Goal: Check status

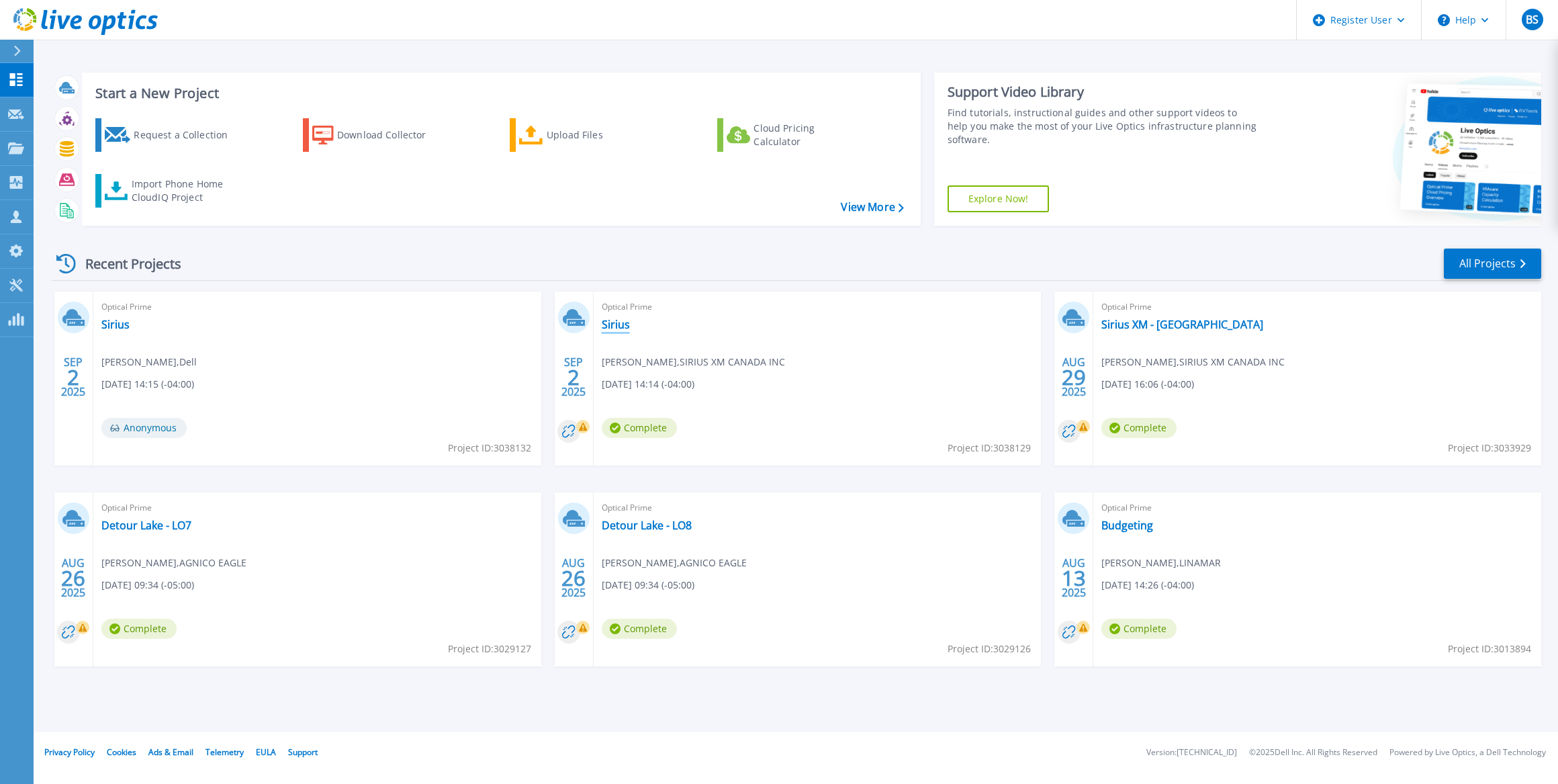
click at [619, 322] on link "Sirius" at bounding box center [615, 324] width 28 height 14
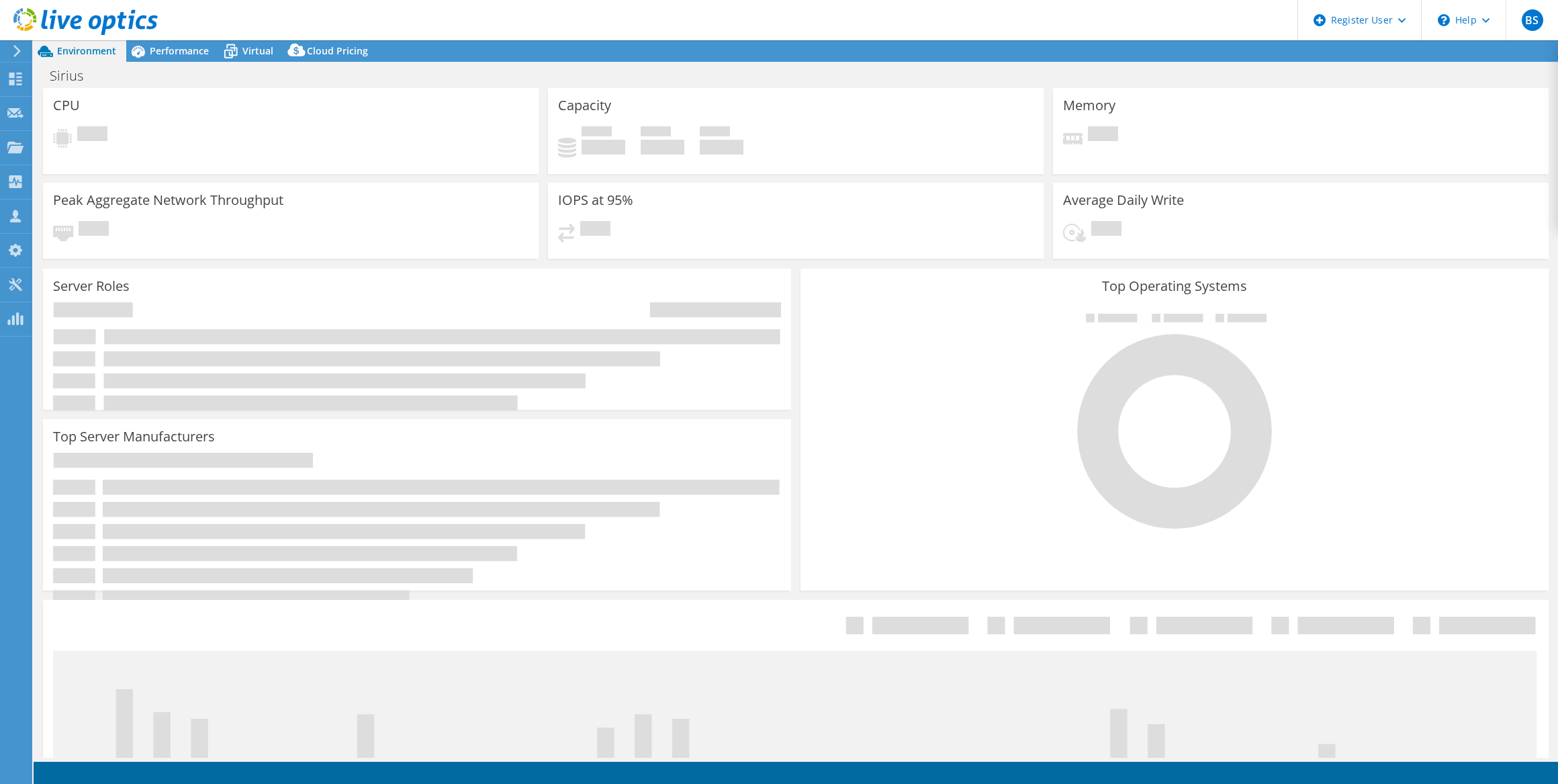
select select "USD"
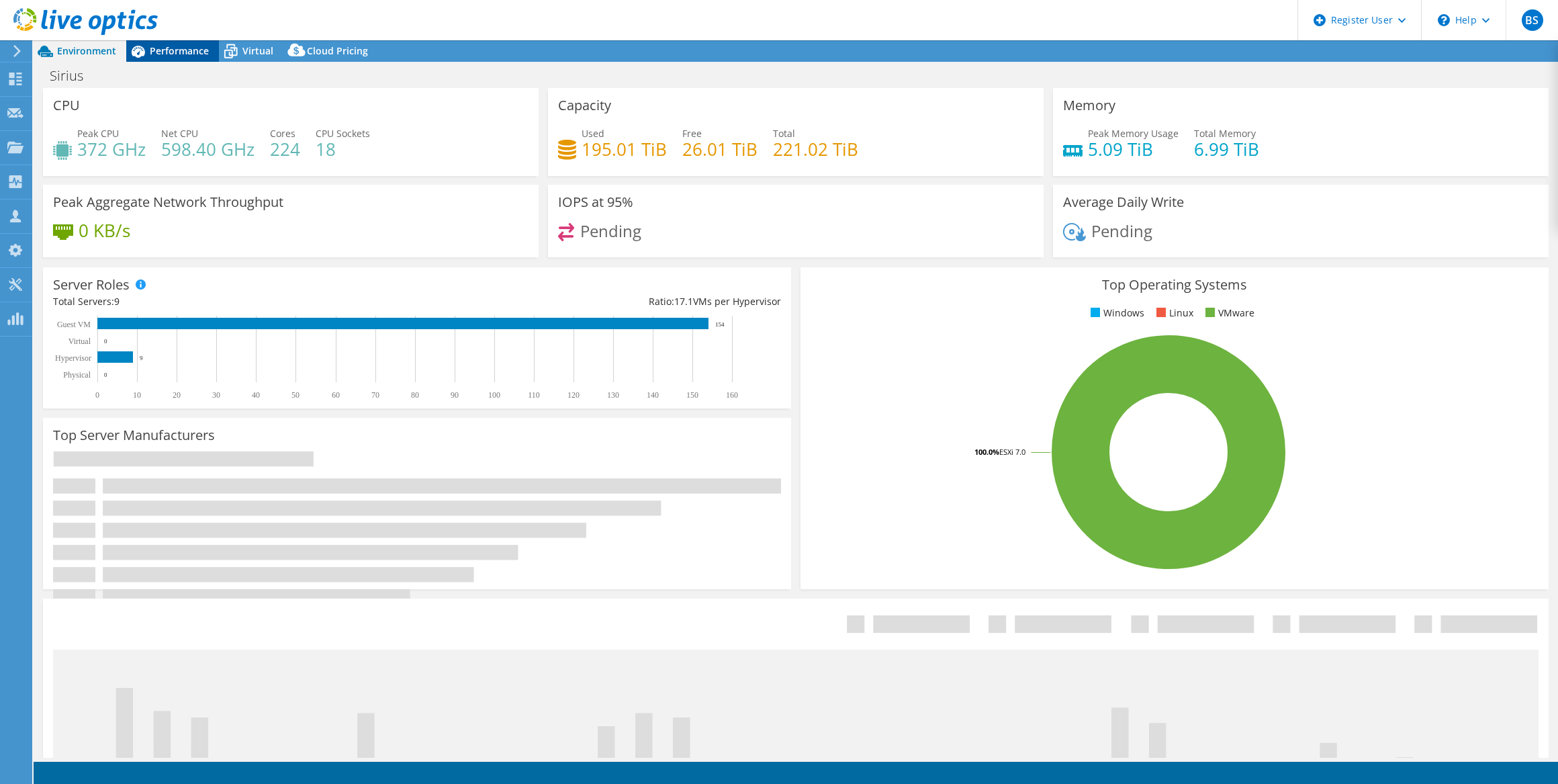
click at [178, 55] on span "Performance" at bounding box center [179, 50] width 59 height 13
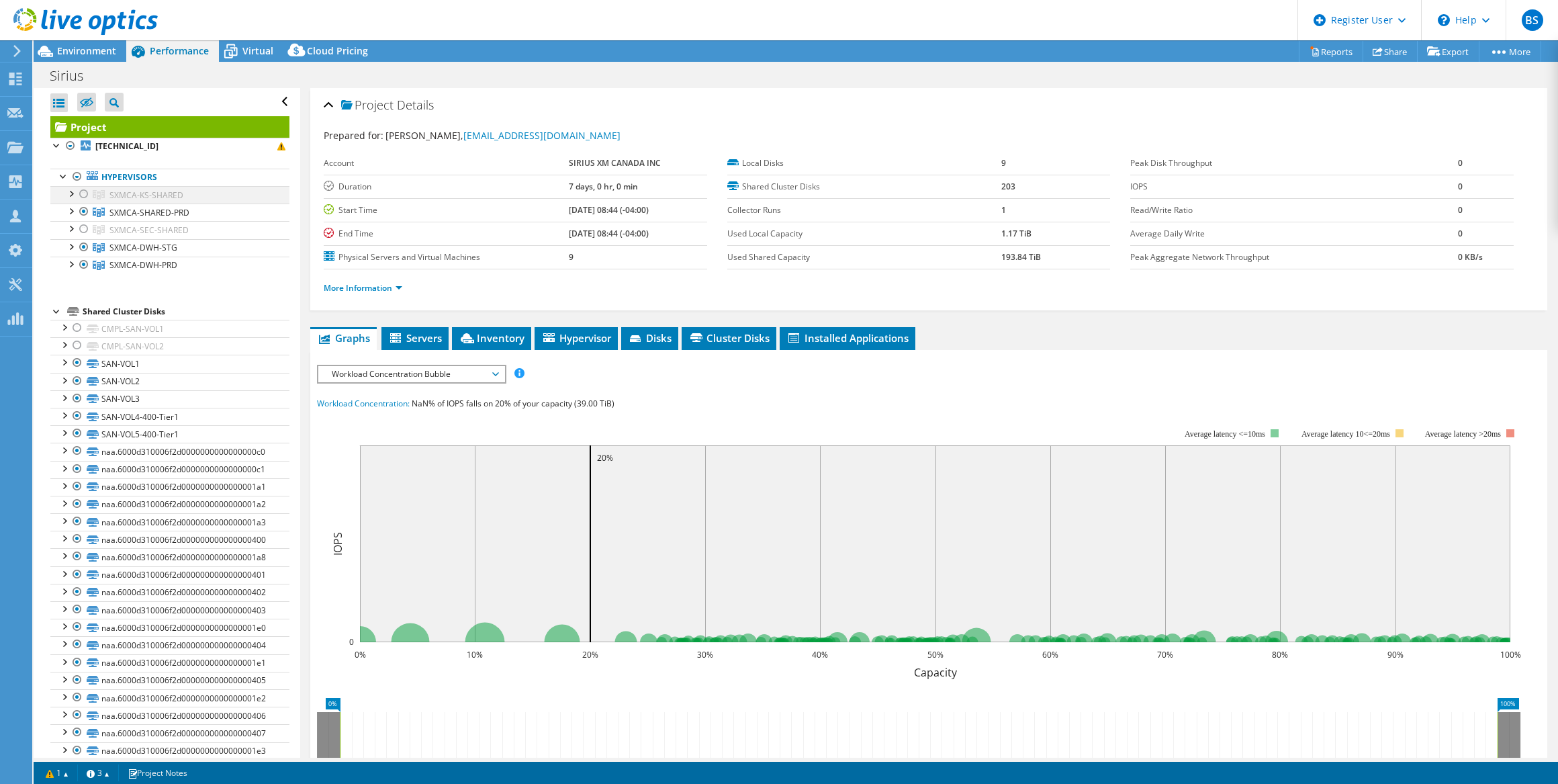
click at [82, 194] on div at bounding box center [84, 194] width 14 height 16
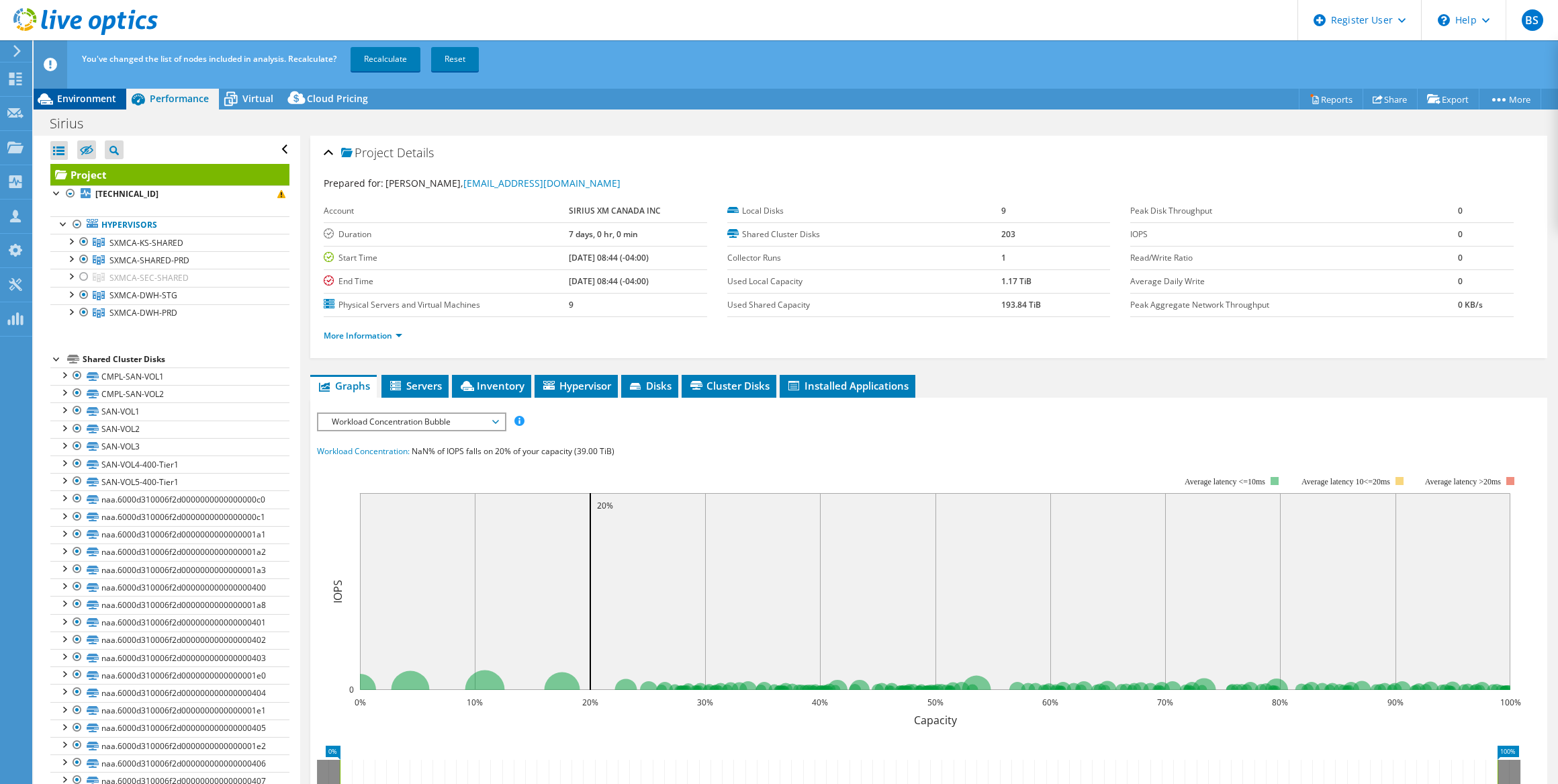
click at [66, 106] on div "Environment" at bounding box center [80, 98] width 93 height 22
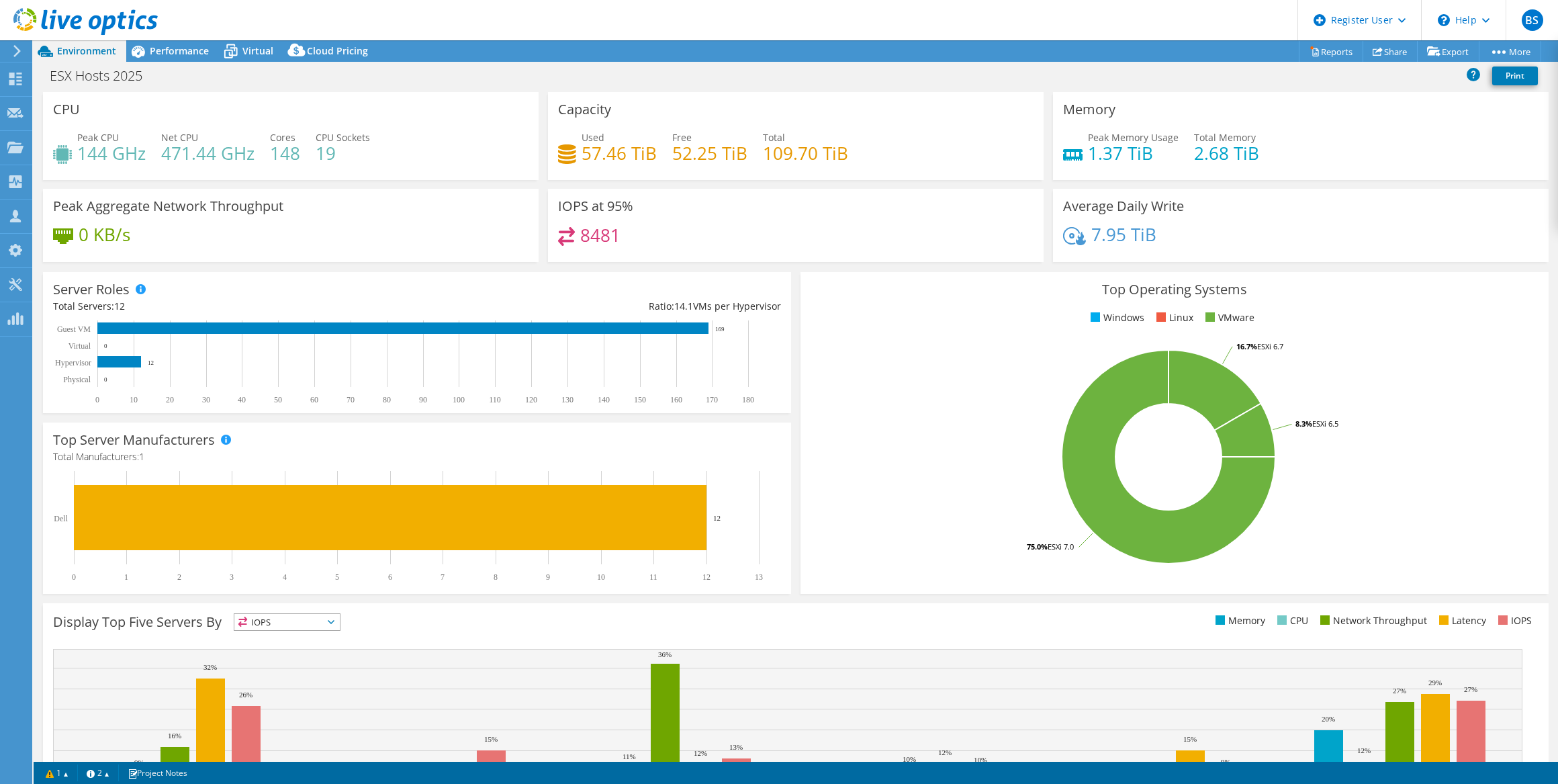
select select "Canada"
select select "CAD"
click at [194, 55] on span "Performance" at bounding box center [179, 50] width 59 height 13
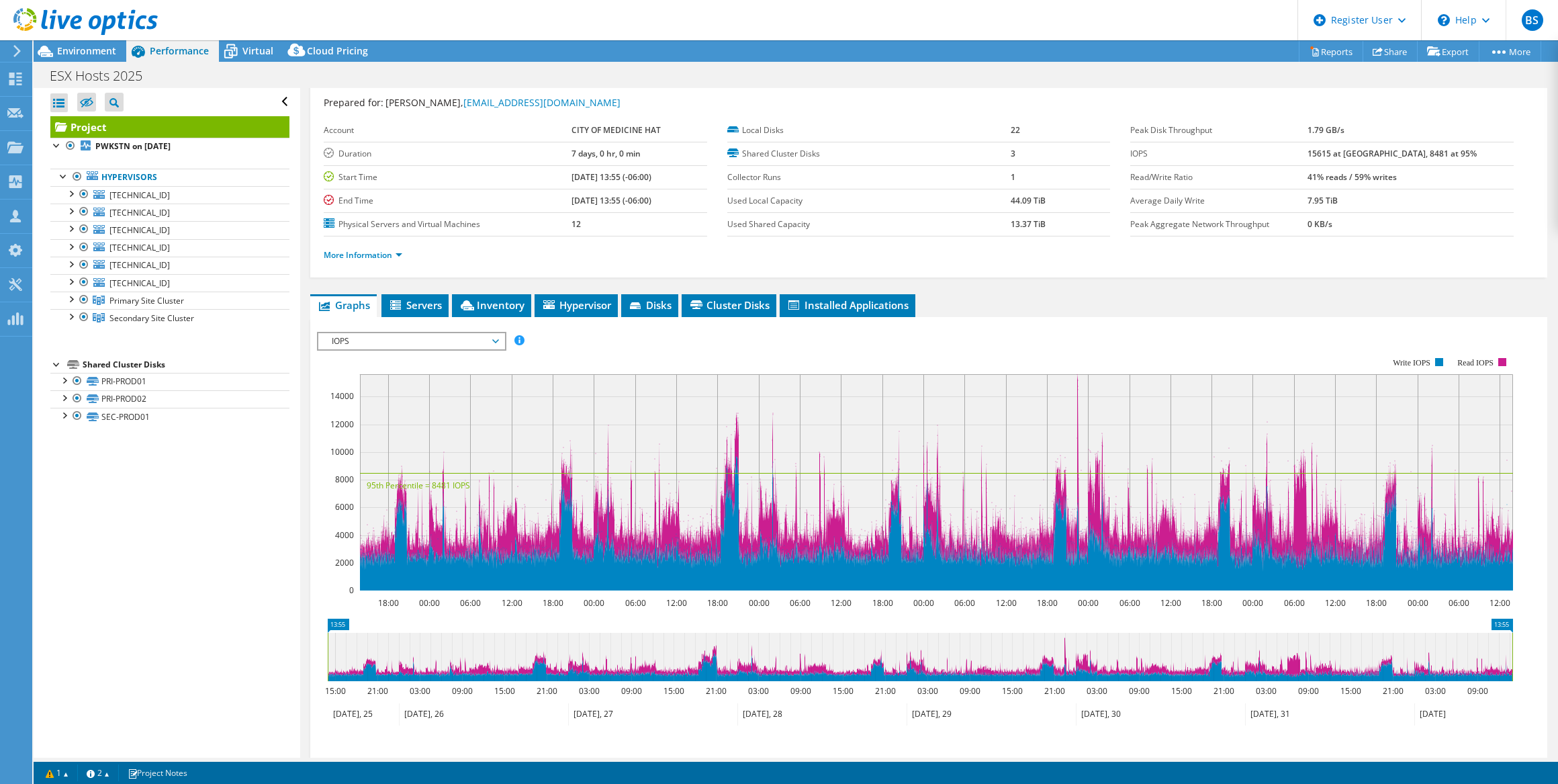
scroll to position [61, 0]
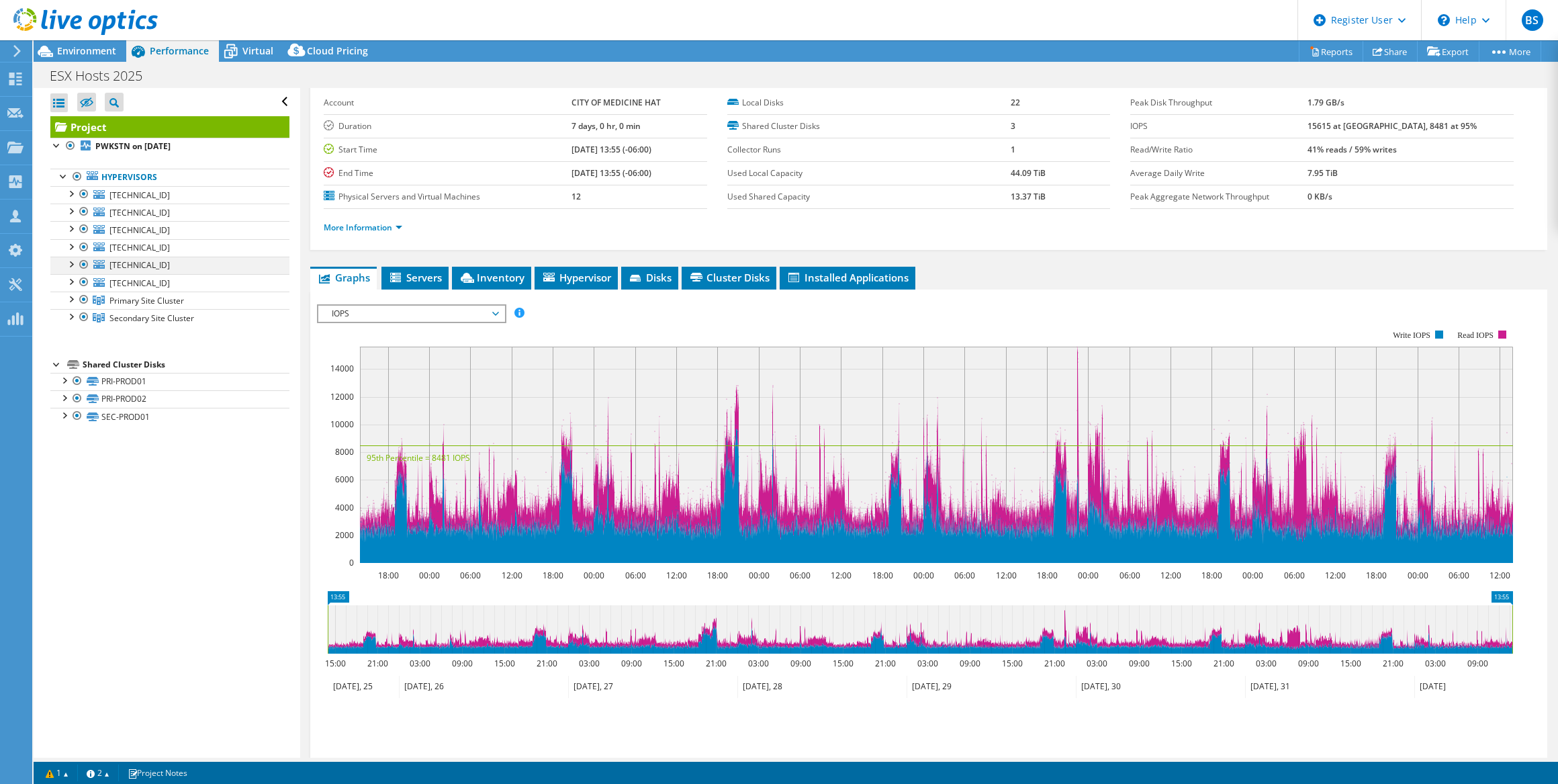
click at [84, 265] on div at bounding box center [84, 265] width 14 height 16
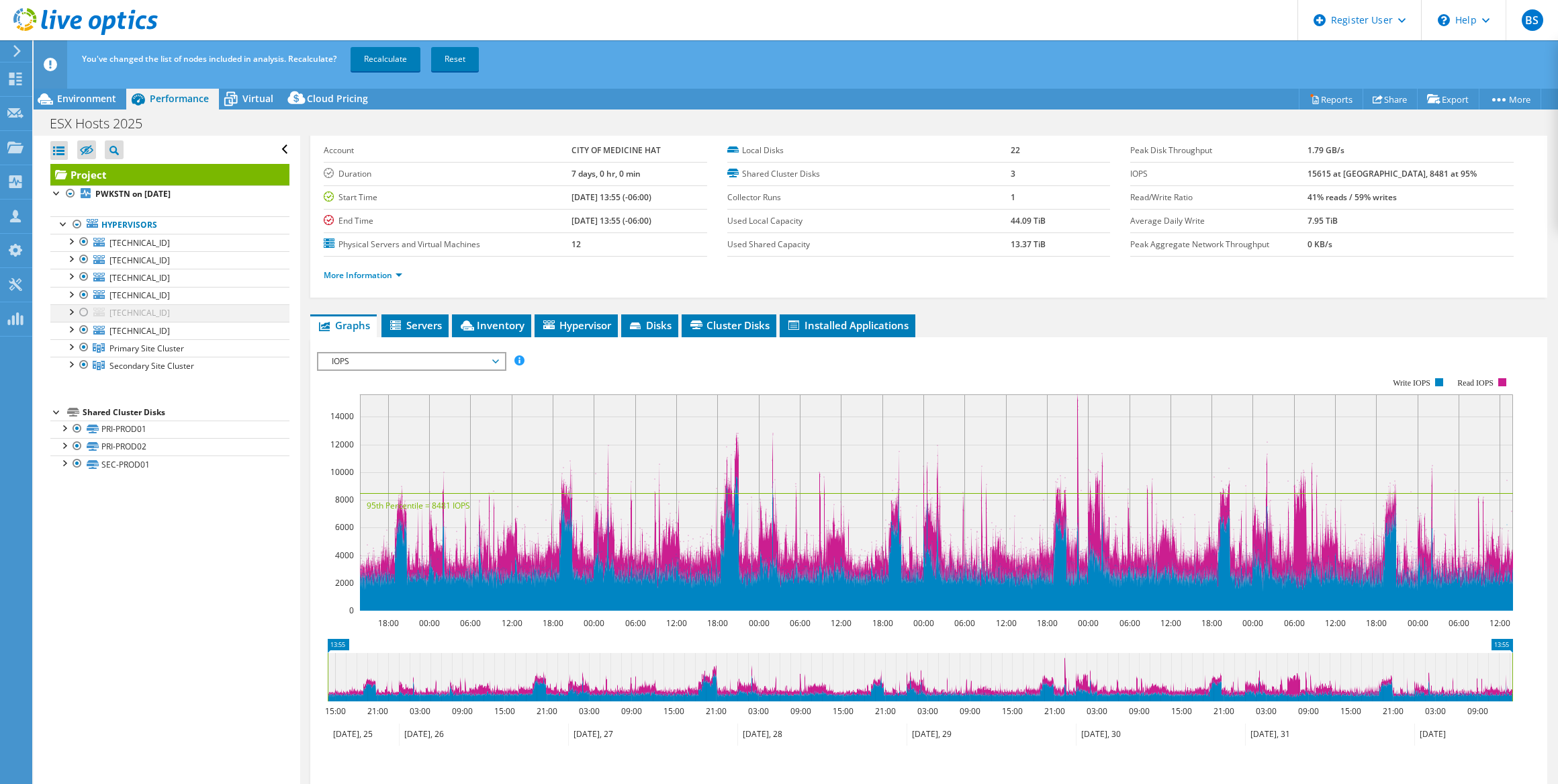
click at [84, 265] on div at bounding box center [84, 259] width 14 height 16
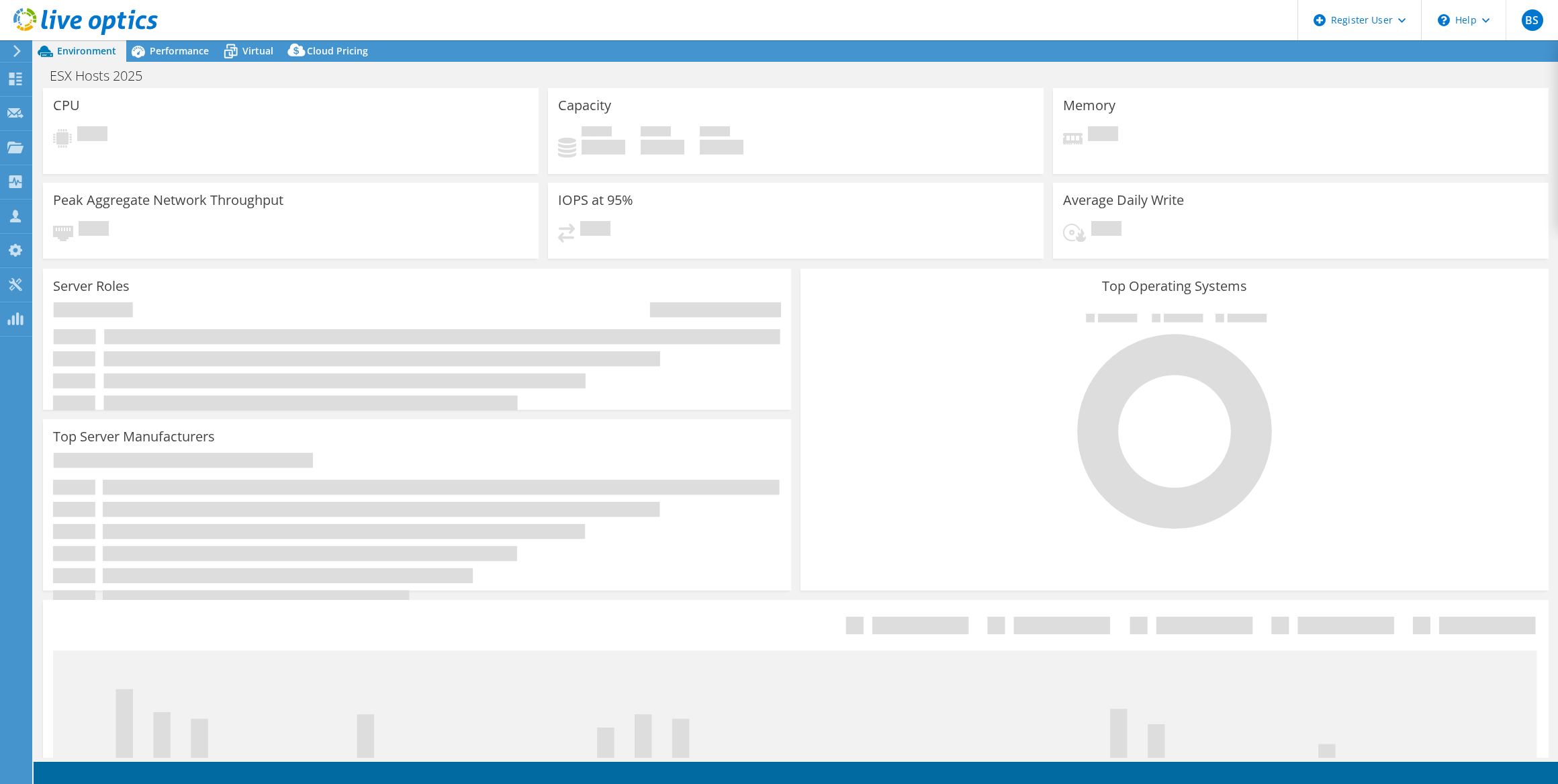
select select "[GEOGRAPHIC_DATA]"
select select "CAD"
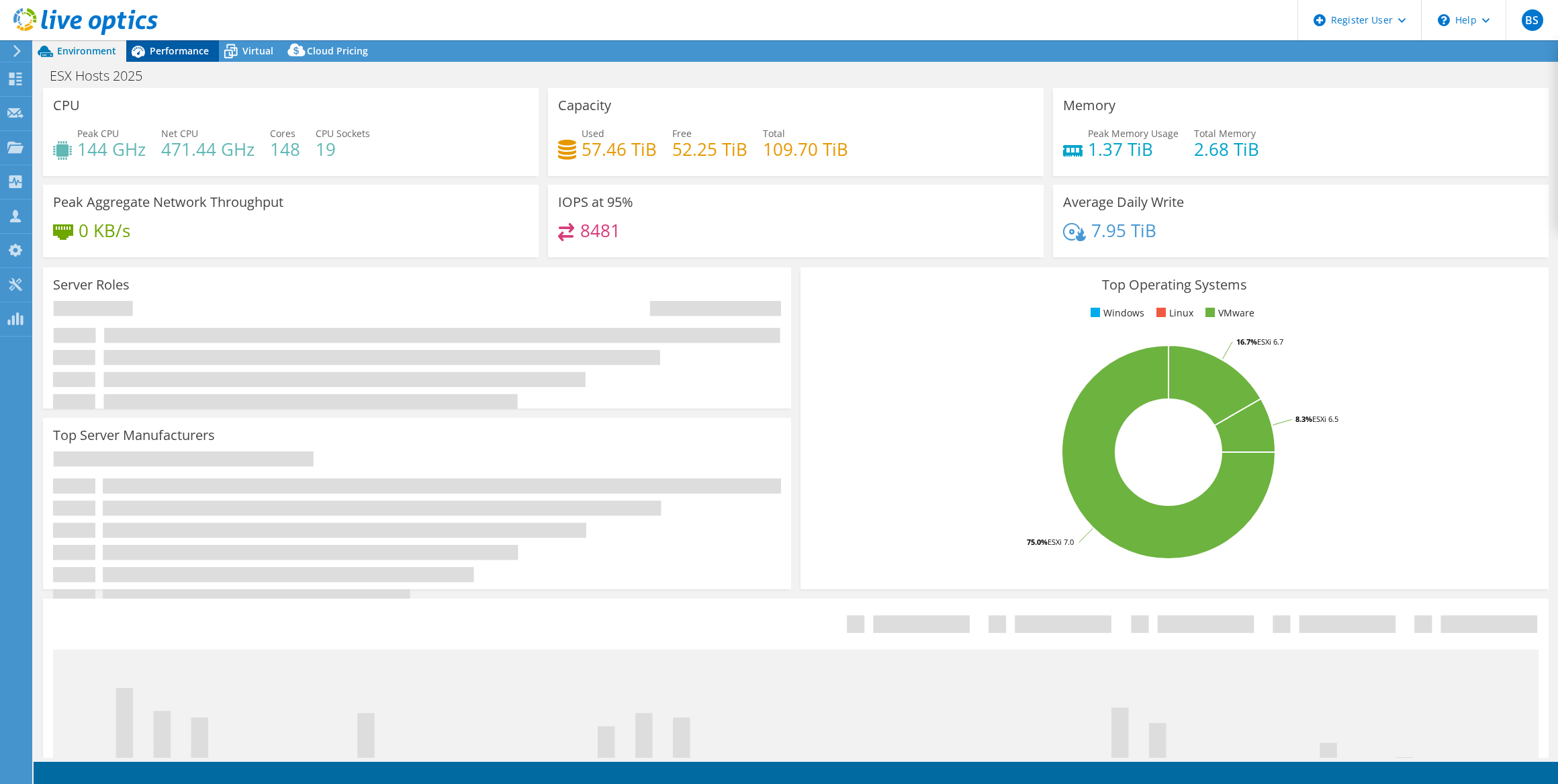
click at [152, 52] on span "Performance" at bounding box center [179, 50] width 59 height 13
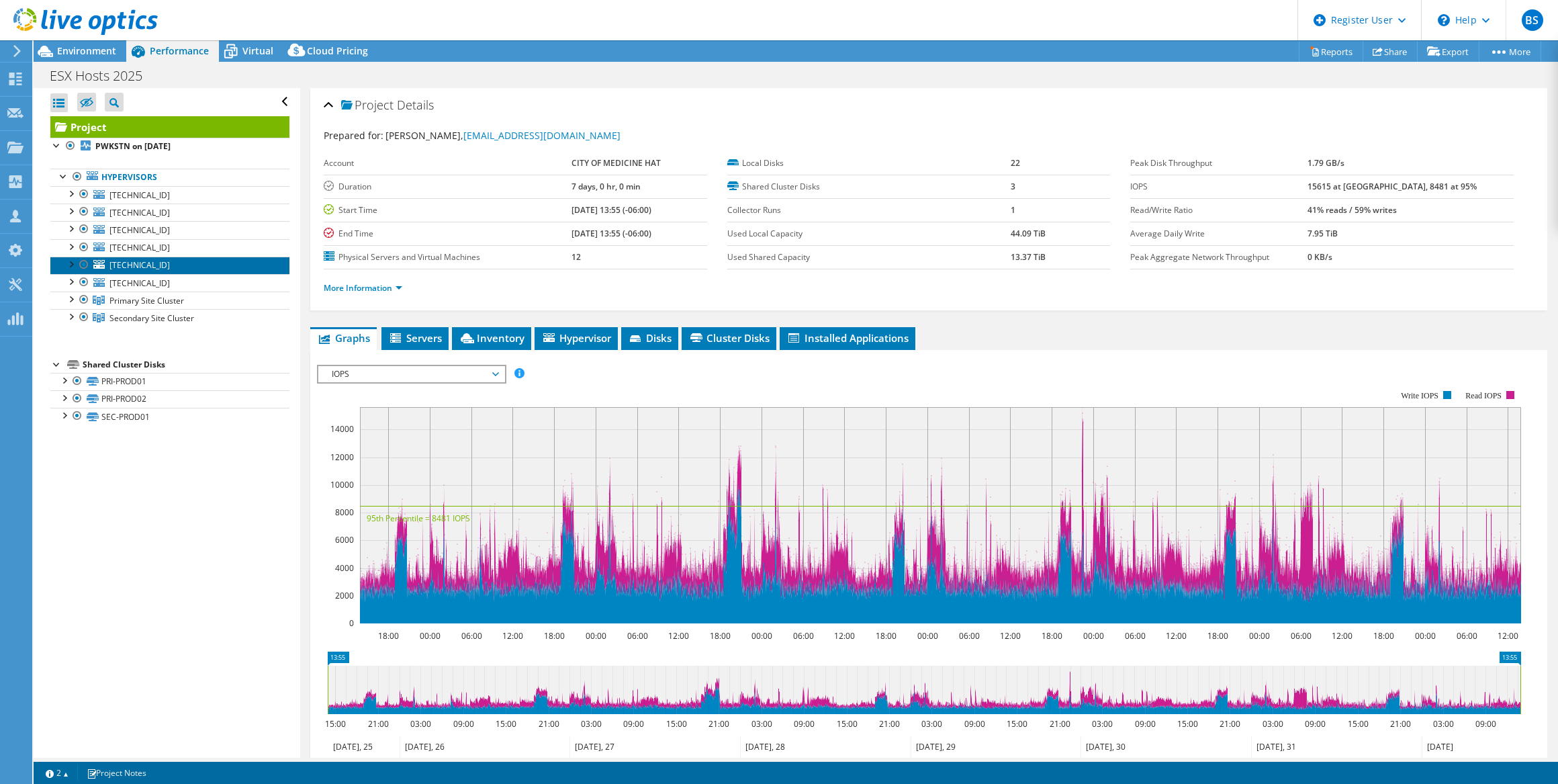
click at [96, 262] on icon at bounding box center [99, 264] width 11 height 9
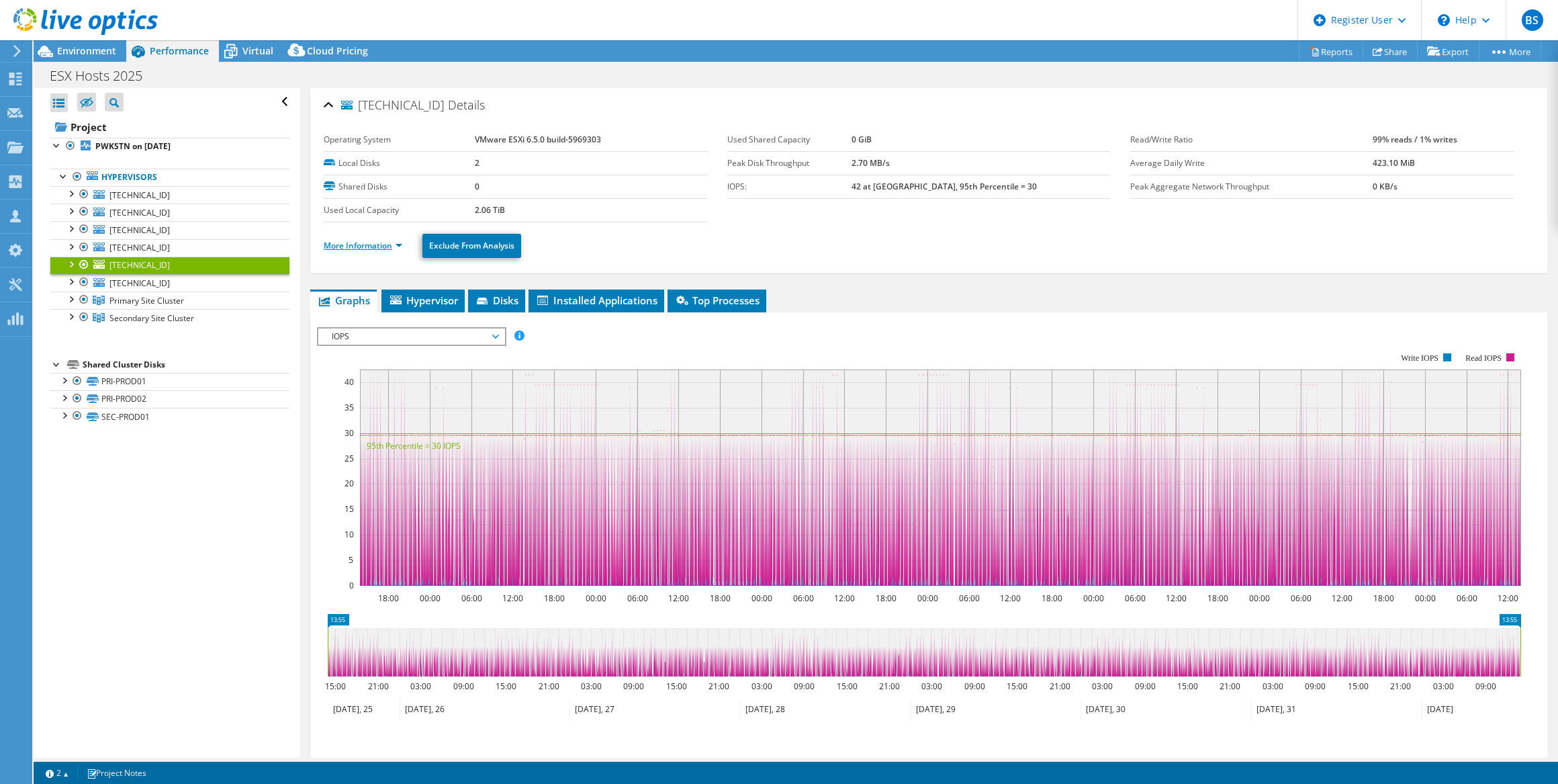
click at [366, 244] on link "More Information" at bounding box center [363, 246] width 78 height 11
